Goal: Navigation & Orientation: Find specific page/section

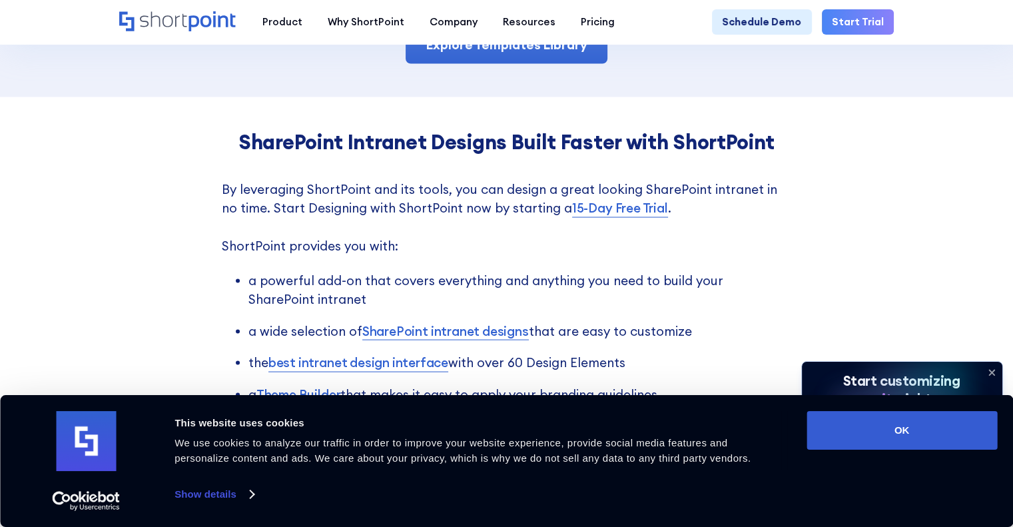
scroll to position [2517, 0]
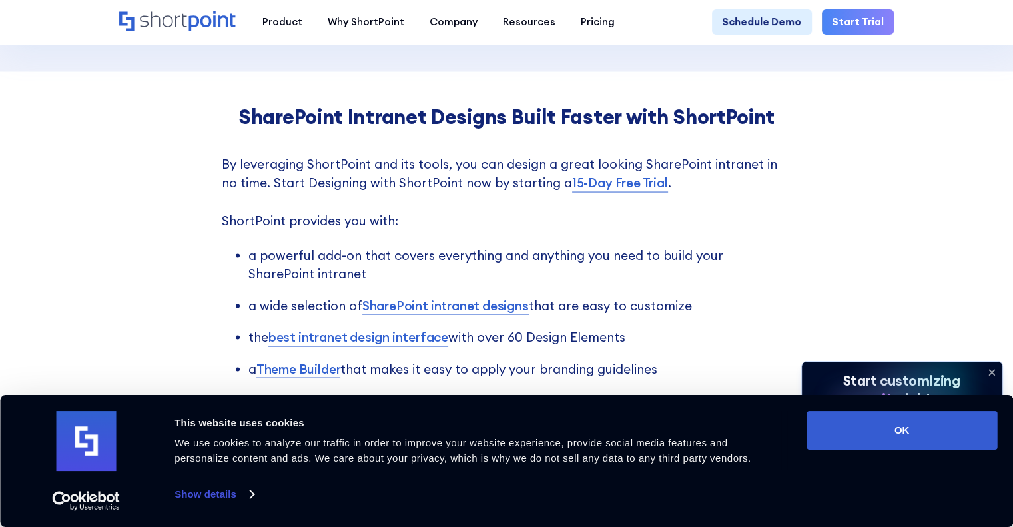
click at [579, 39] on link "Explore Templates Library" at bounding box center [506, 18] width 202 height 39
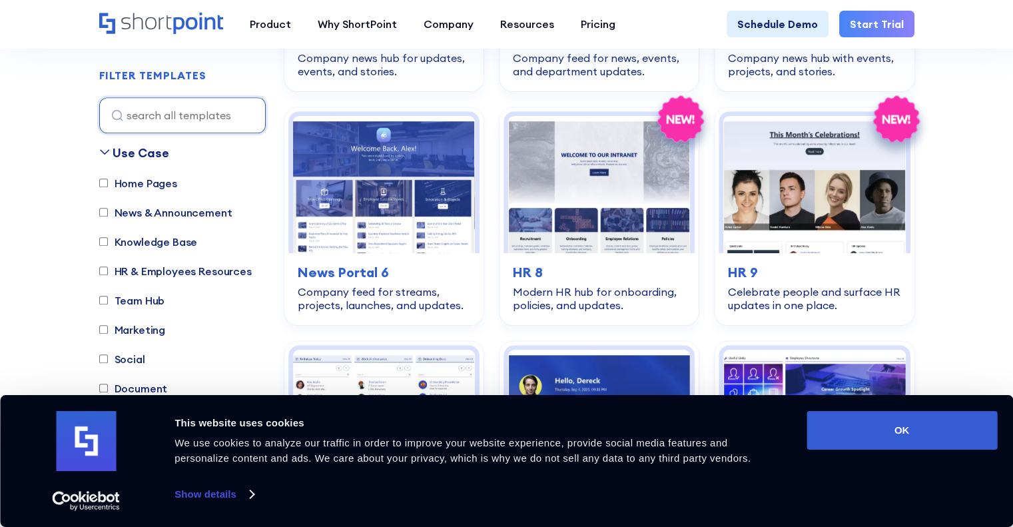
scroll to position [839, 0]
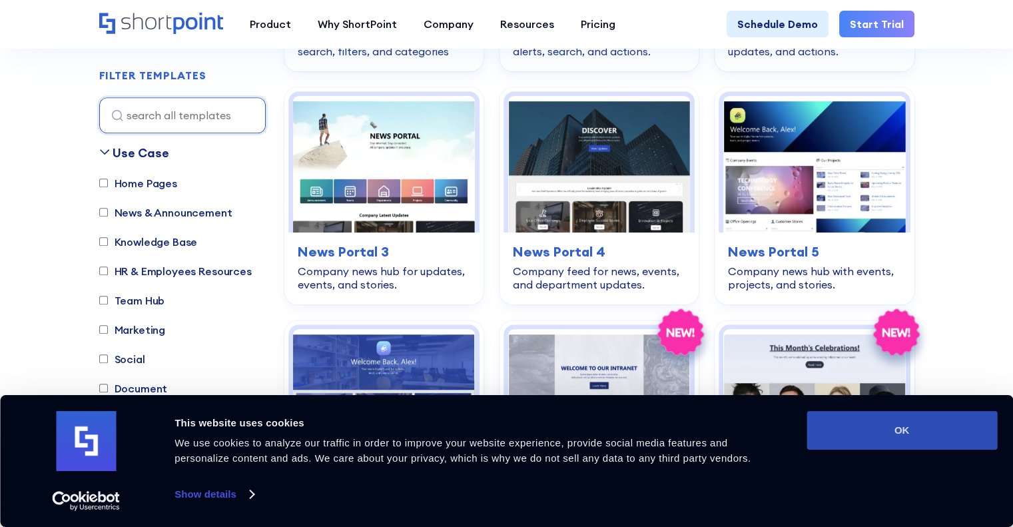
click at [964, 433] on button "OK" at bounding box center [901, 430] width 190 height 39
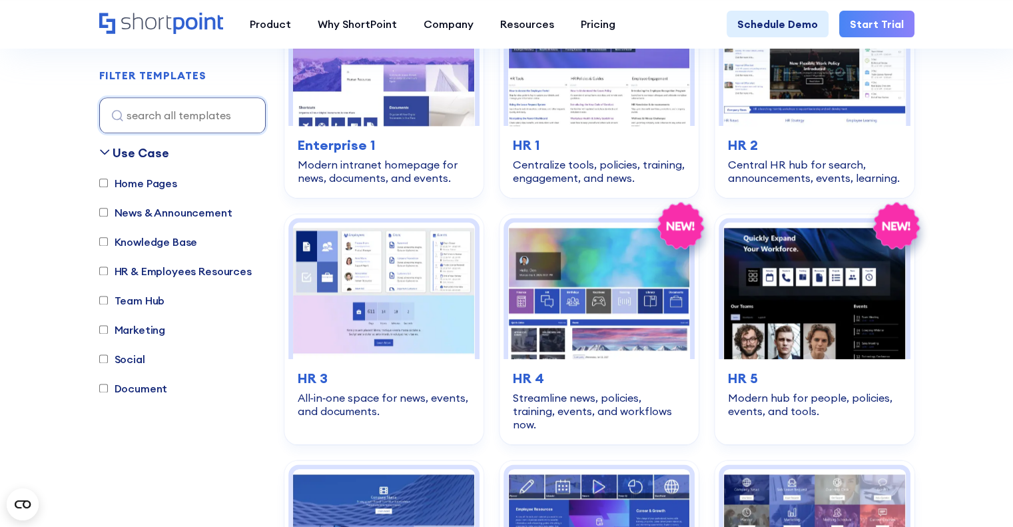
scroll to position [1937, 0]
